Goal: Information Seeking & Learning: Learn about a topic

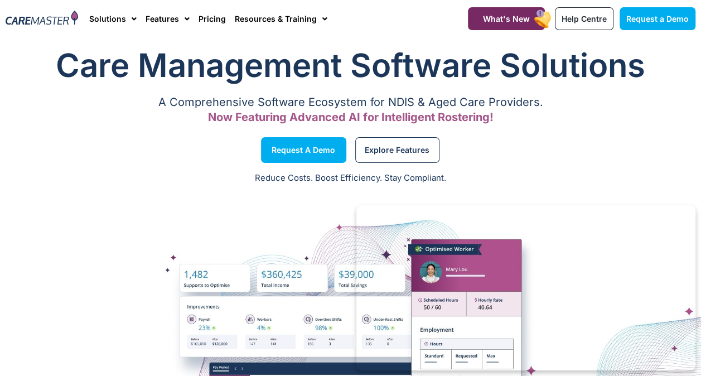
click at [185, 99] on p "A Comprehensive Software Ecosystem for NDIS & Aged Care Providers." at bounding box center [351, 102] width 690 height 7
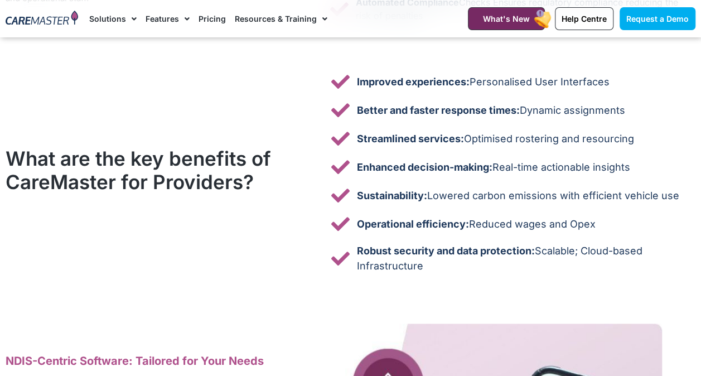
scroll to position [2821, 0]
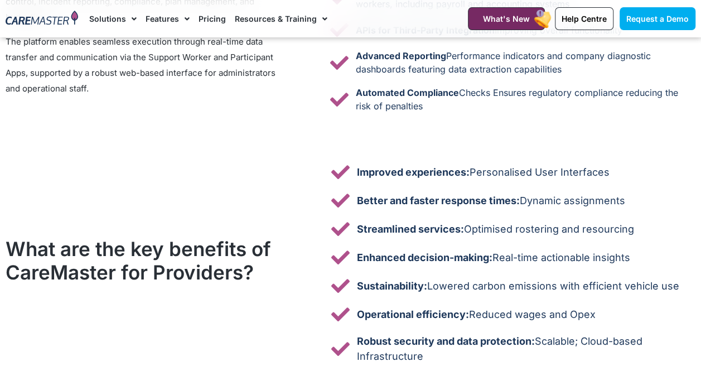
scroll to position [2644, 0]
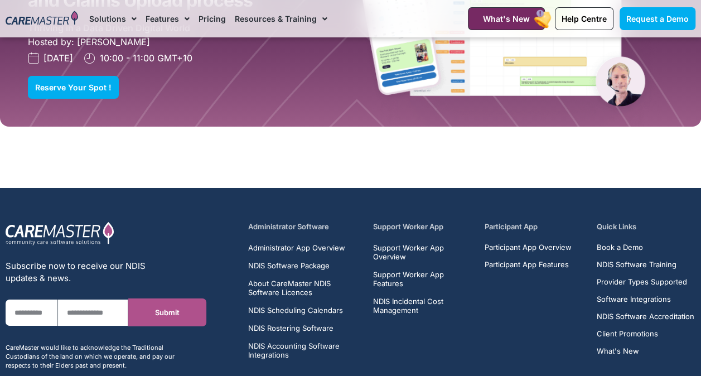
scroll to position [2000, 0]
